Goal: Find specific page/section: Find specific page/section

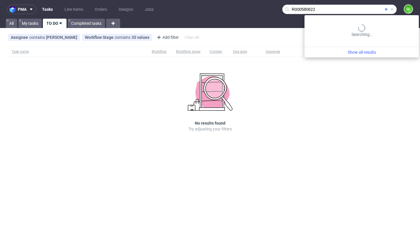
type input "R000580622"
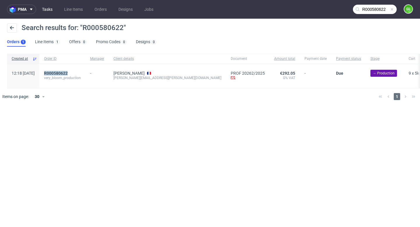
click at [49, 11] on link "Tasks" at bounding box center [46, 9] width 17 height 9
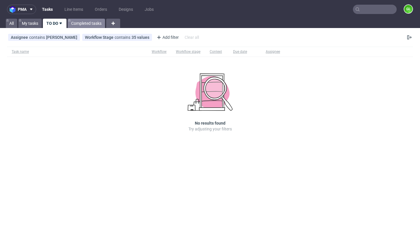
click at [79, 23] on link "Completed tasks" at bounding box center [86, 23] width 37 height 9
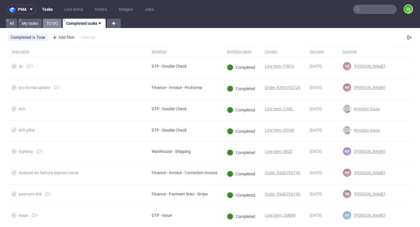
click at [54, 25] on link "TO DO" at bounding box center [52, 23] width 19 height 9
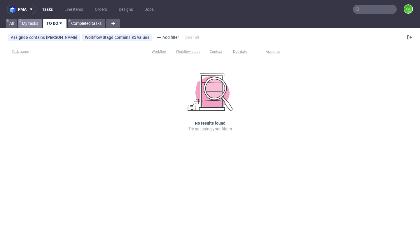
click at [35, 24] on link "My tasks" at bounding box center [29, 23] width 23 height 9
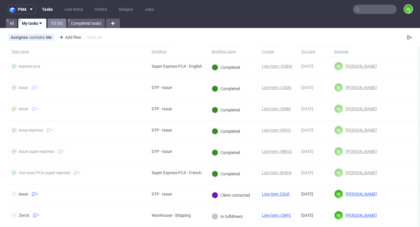
click at [57, 24] on link "TO DO" at bounding box center [57, 23] width 19 height 9
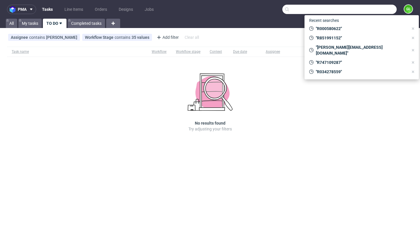
click at [377, 13] on input "text" at bounding box center [339, 9] width 114 height 9
paste input "R628262689"
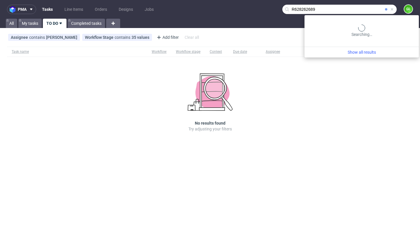
type input "R628262689"
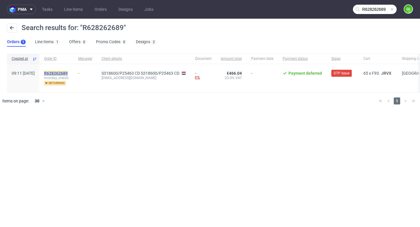
click at [68, 73] on mark "R628262689" at bounding box center [56, 73] width 24 height 5
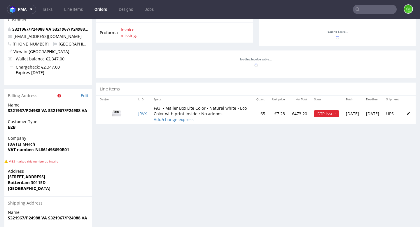
scroll to position [252, 0]
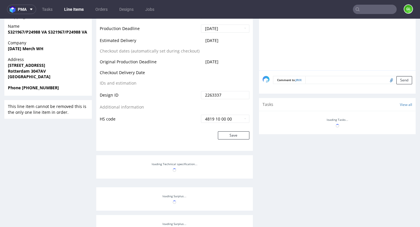
scroll to position [202, 0]
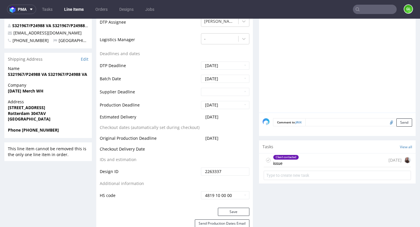
click at [336, 159] on div "Client contacted issue 1 day ago" at bounding box center [337, 160] width 147 height 14
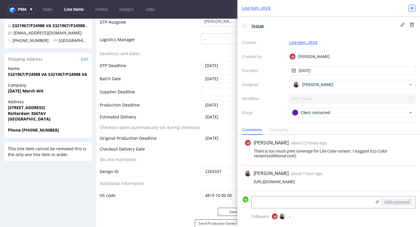
click at [412, 9] on icon at bounding box center [411, 8] width 5 height 5
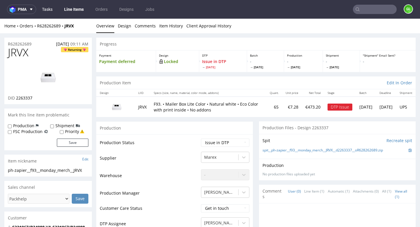
click at [48, 11] on link "Tasks" at bounding box center [46, 9] width 17 height 9
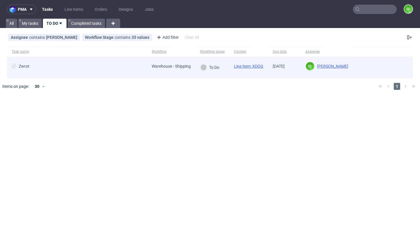
click at [80, 68] on span "Zwrot" at bounding box center [77, 67] width 131 height 7
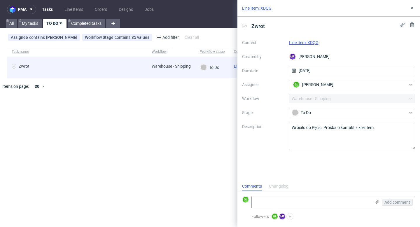
scroll to position [5, 0]
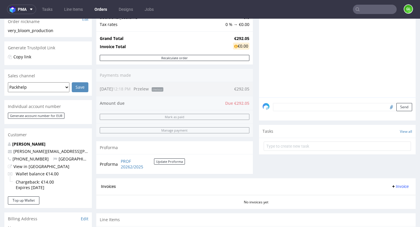
scroll to position [98, 0]
drag, startPoint x: 74, startPoint y: 153, endPoint x: 14, endPoint y: 152, distance: 60.1
click at [14, 152] on p "[PERSON_NAME][EMAIL_ADDRESS][PERSON_NAME][DOMAIN_NAME]" at bounding box center [48, 152] width 80 height 6
copy link "[PERSON_NAME][EMAIL_ADDRESS][PERSON_NAME][DOMAIN_NAME]"
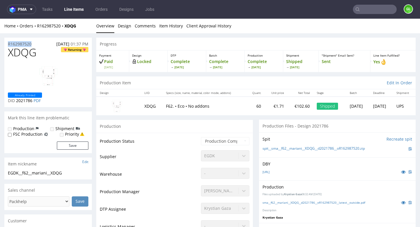
drag, startPoint x: 34, startPoint y: 43, endPoint x: 5, endPoint y: 45, distance: 28.9
click at [5, 45] on div "R162987520 22.08.2025 01:37 PM" at bounding box center [47, 42] width 87 height 9
copy p "R162987520"
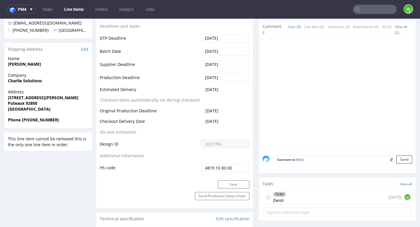
scroll to position [210, 0]
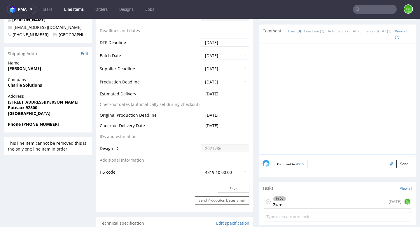
click at [297, 200] on div "To Do Zwrot today GL" at bounding box center [337, 202] width 147 height 14
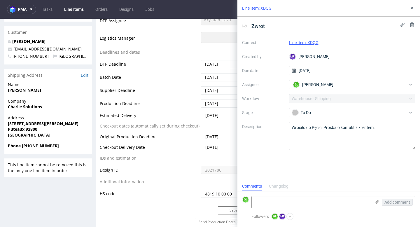
scroll to position [186, 0]
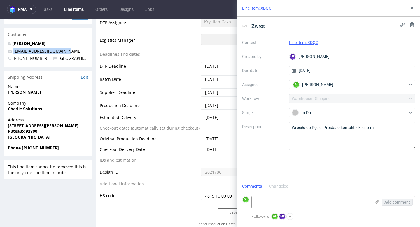
drag, startPoint x: 62, startPoint y: 52, endPoint x: 12, endPoint y: 54, distance: 49.9
click at [12, 54] on p "charlie.outils@gmail.com" at bounding box center [48, 51] width 80 height 6
copy link "charlie.outils@gmail.com"
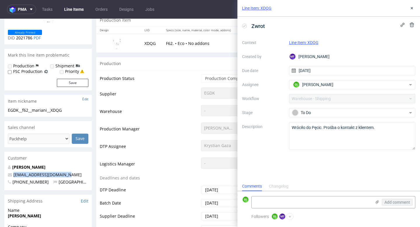
scroll to position [0, 0]
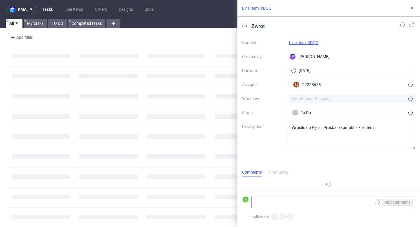
scroll to position [5, 0]
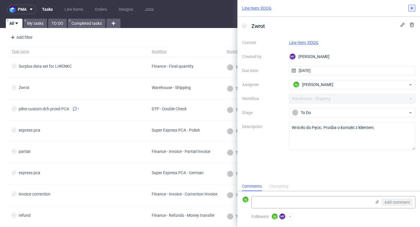
click at [412, 6] on icon at bounding box center [411, 8] width 5 height 5
